Goal: Navigation & Orientation: Find specific page/section

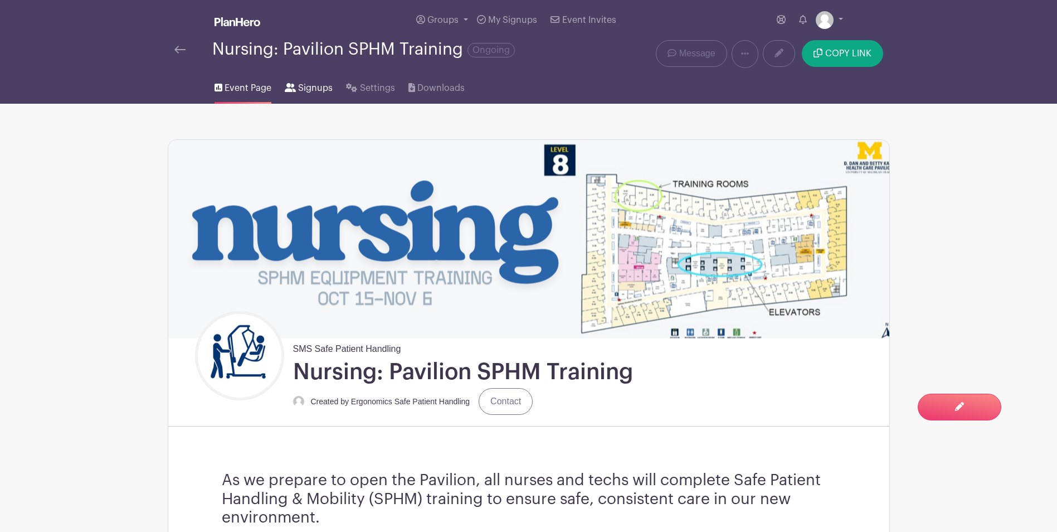
click at [318, 92] on span "Signups" at bounding box center [315, 87] width 35 height 13
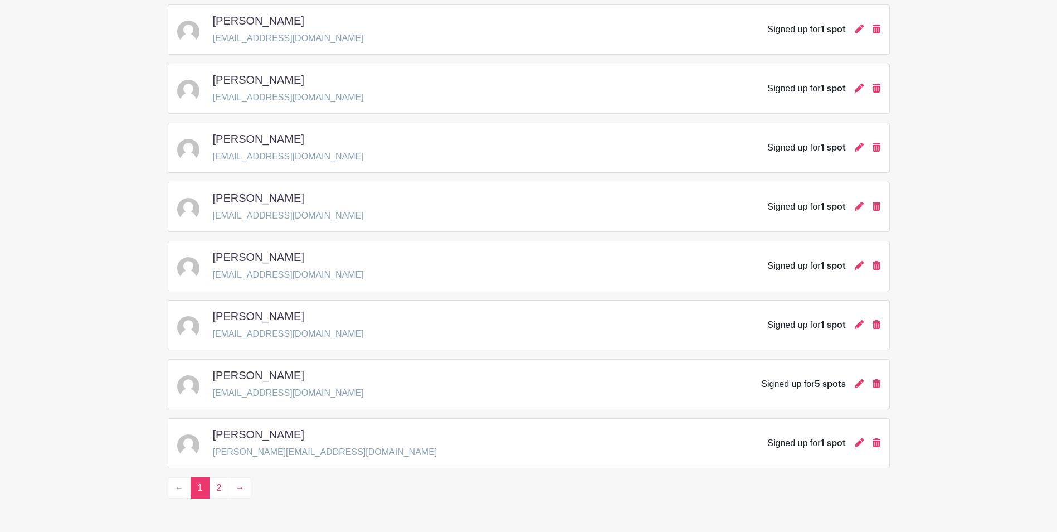
scroll to position [1468, 0]
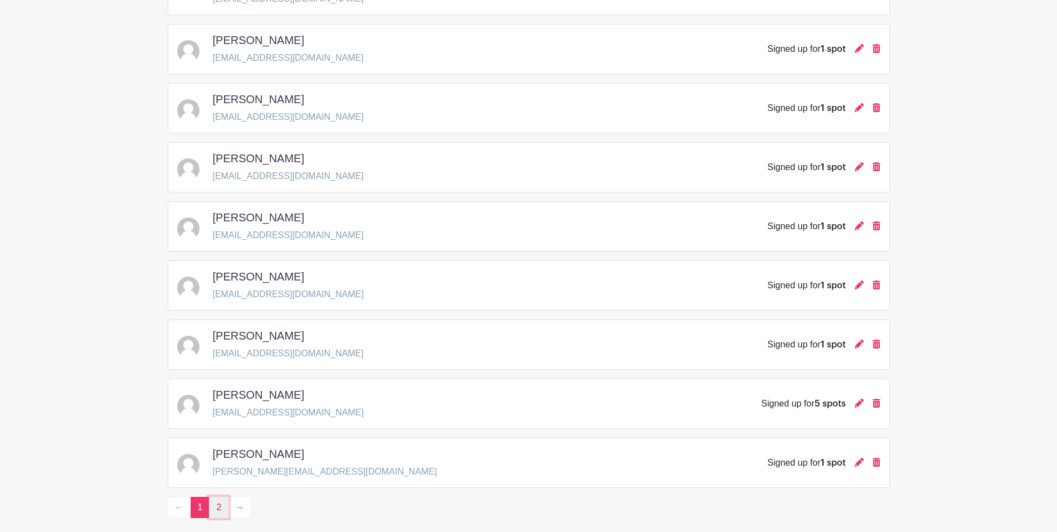
click at [220, 507] on link "2" at bounding box center [219, 506] width 20 height 21
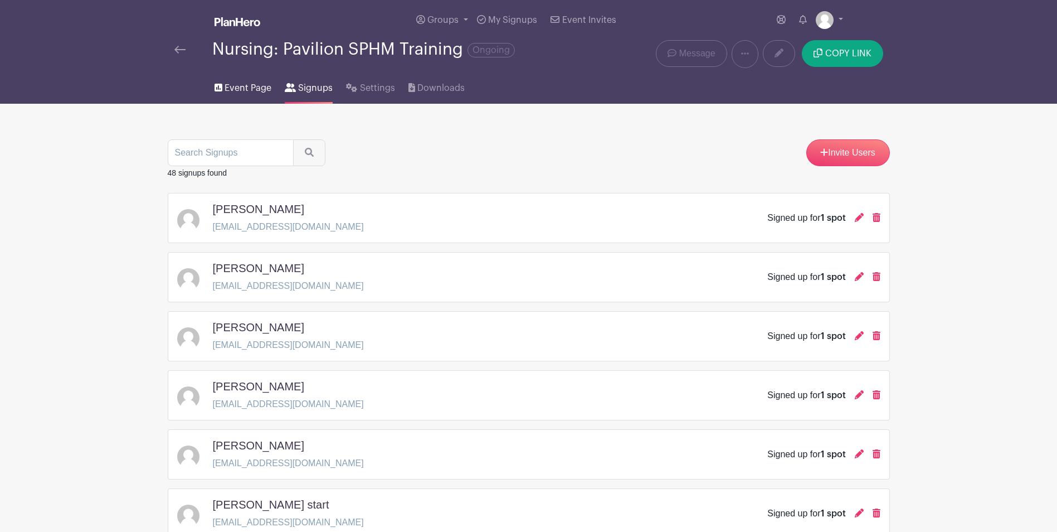
click at [246, 91] on span "Event Page" at bounding box center [248, 87] width 47 height 13
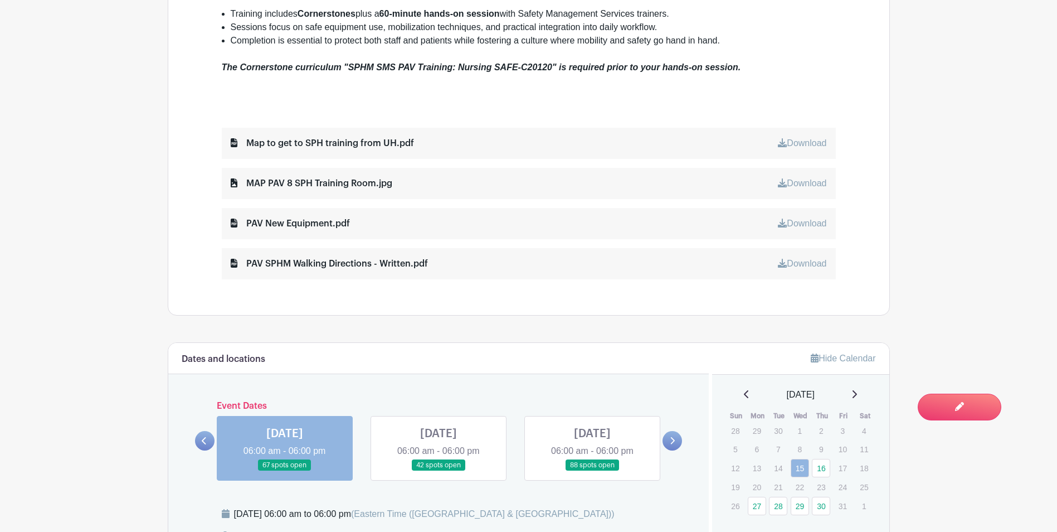
scroll to position [613, 0]
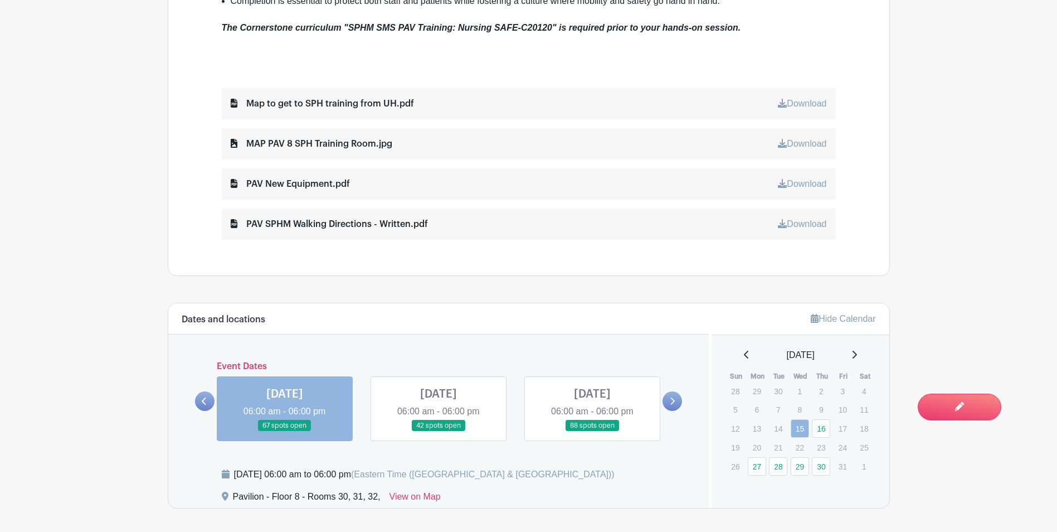
click at [681, 401] on link at bounding box center [673, 401] width 20 height 20
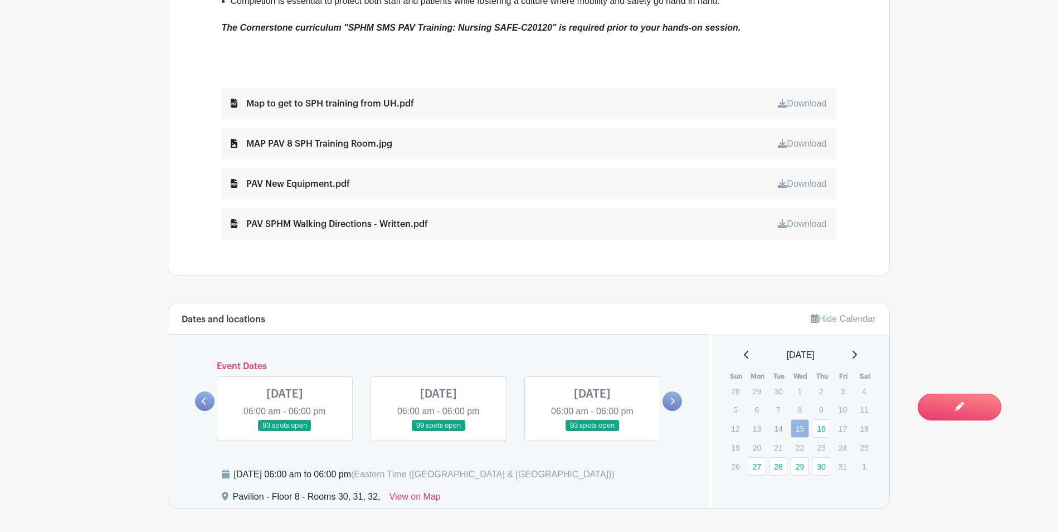
click at [678, 401] on link at bounding box center [673, 401] width 20 height 20
click at [592, 431] on link at bounding box center [592, 431] width 0 height 0
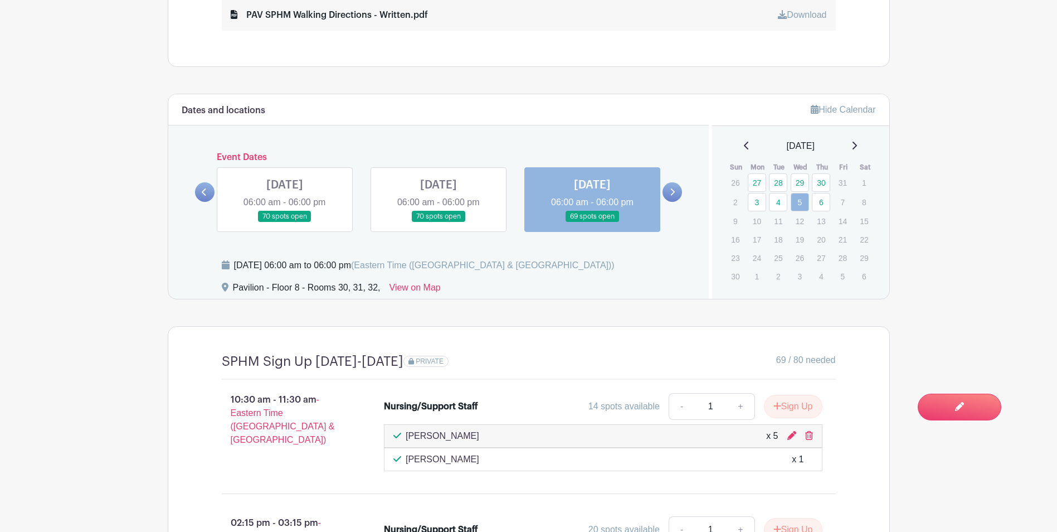
scroll to position [788, 0]
